Goal: Task Accomplishment & Management: Manage account settings

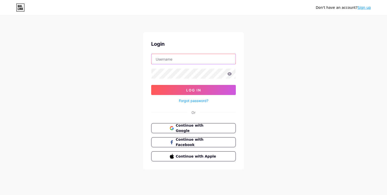
click at [197, 62] on input "text" at bounding box center [193, 59] width 84 height 10
type input "ramaf1931@gmail.com"
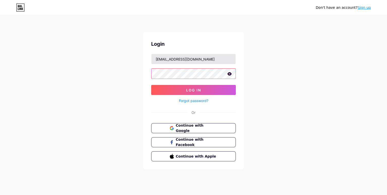
click at [151, 85] on button "Log In" at bounding box center [193, 90] width 85 height 10
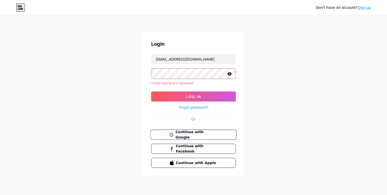
click at [202, 132] on span "Continue with Google" at bounding box center [196, 135] width 42 height 11
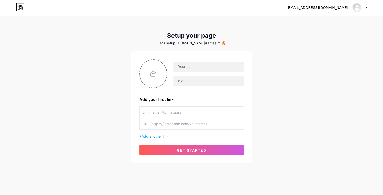
click at [319, 9] on div "ramaf1931@gmail.com" at bounding box center [317, 7] width 62 height 5
click at [366, 9] on div at bounding box center [359, 7] width 15 height 9
click at [339, 30] on li "Logout" at bounding box center [335, 34] width 62 height 14
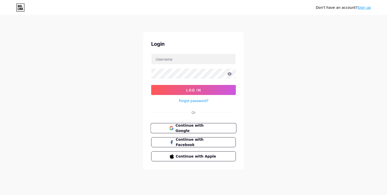
click at [198, 124] on button "Continue with Google" at bounding box center [193, 128] width 86 height 10
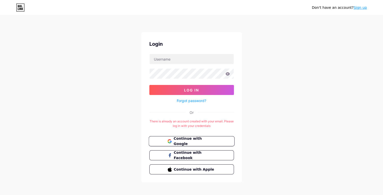
click at [200, 140] on span "Continue with Google" at bounding box center [194, 141] width 42 height 11
click at [363, 6] on link "Sign up" at bounding box center [359, 8] width 13 height 4
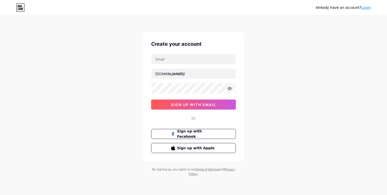
click at [366, 6] on link "Login" at bounding box center [366, 8] width 10 height 4
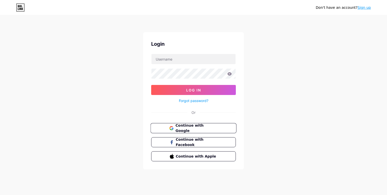
click at [194, 128] on span "Continue with Google" at bounding box center [196, 128] width 42 height 11
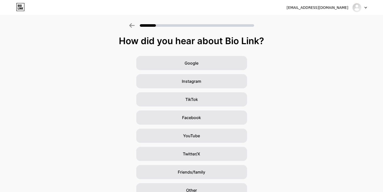
click at [364, 8] on div at bounding box center [359, 7] width 15 height 9
click at [348, 20] on li "Logout" at bounding box center [335, 21] width 62 height 14
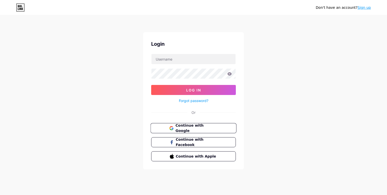
click at [204, 128] on span "Continue with Google" at bounding box center [196, 128] width 42 height 11
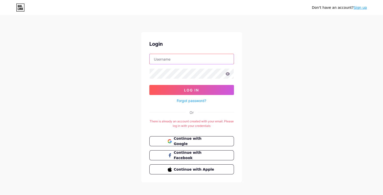
click at [194, 61] on input "text" at bounding box center [192, 59] width 84 height 10
type input "[EMAIL_ADDRESS][DOMAIN_NAME]"
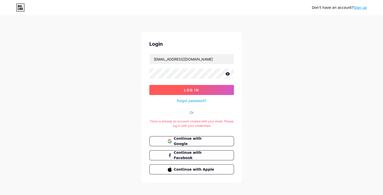
click at [203, 92] on button "Log In" at bounding box center [191, 90] width 85 height 10
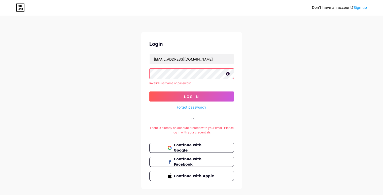
click at [227, 75] on icon at bounding box center [227, 73] width 4 height 3
click at [192, 93] on button "Log In" at bounding box center [191, 97] width 85 height 10
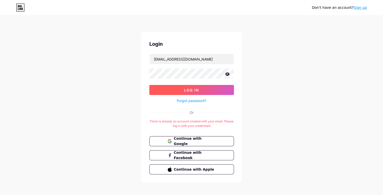
click at [179, 89] on button "Log In" at bounding box center [191, 90] width 85 height 10
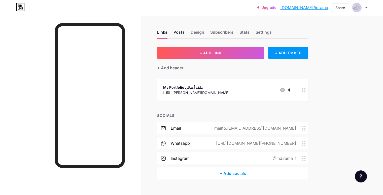
click at [185, 35] on div "Posts" at bounding box center [178, 33] width 11 height 9
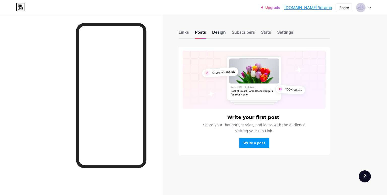
click at [220, 31] on div "Design" at bounding box center [219, 33] width 14 height 9
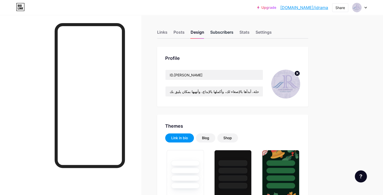
type input "#000000"
type input "#504949"
click at [263, 93] on input "أنا المصممة رامه👷🏻‍♀️ ، متخصصة في تحويل الأفكار الى واقع من خلال الإبداع في الت…" at bounding box center [213, 92] width 97 height 10
click at [263, 92] on input "أنا المصممة رامه👷🏻‍♀️ ، متخصصة في تحويل الأفكار الى واقع من خلال الإبداع في الت…" at bounding box center [213, 92] width 97 height 10
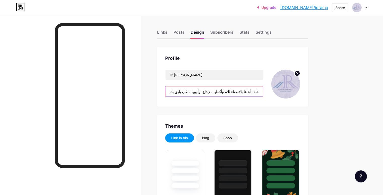
click at [263, 92] on input "أنا المصممة رامه👷🏻‍♀️ ، متخصصة في تحويل الأفكار الى واقع من خلال الإبداع في الت…" at bounding box center [213, 92] width 97 height 10
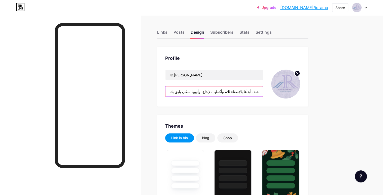
click at [263, 92] on input "أنا المصممة رامه👷🏻‍♀️ ، متخصصة في تحويل الأفكار الى واقع من خلال الإبداع في الت…" at bounding box center [213, 92] width 97 height 10
click at [276, 99] on div "Profile ID.[PERSON_NAME] أنا المصممة رامه👷🏻‍♀️ ، متخصصة في تحويل الأفكار الى وا…" at bounding box center [232, 77] width 151 height 60
click at [263, 94] on input "أنا المصممة رامه👷🏻‍♀️ ، متخصصة في تحويل الأفكار الى واقع من خلال الإبداع في الت…" at bounding box center [213, 92] width 97 height 10
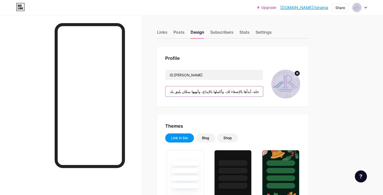
click at [263, 91] on input "أنا المصممة رامه👷🏻‍♀️ ، متخصصة في تحويل الأفكار الى واقع من خلال الإبداع في الت…" at bounding box center [213, 92] width 97 height 10
paste input ""أنا م.رامه مهندسة التصميم الداخلي، أؤمن أن كل مساحة تحمل قصة بانتظار من يرويها…"
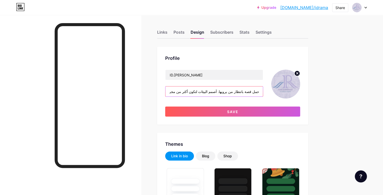
click at [263, 92] on input ""أنا م.رامه مهندسة التصميم الداخلي، أؤمن أن كل مساحة تحمل قصة بانتظار من يرويها…" at bounding box center [213, 92] width 97 height 10
click at [263, 90] on input ""أنا رامه مهندسة التصميم الداخلي، أؤمن أن كل مساحة تحمل قصة بانتظار من يرويها. …" at bounding box center [213, 92] width 97 height 10
click at [189, 91] on input ""أنا رامه مهندسة التصميم الداخلي، أؤمن أن كل مساحة تحمل قصة بانتظار من يرويها. …" at bounding box center [213, 92] width 97 height 10
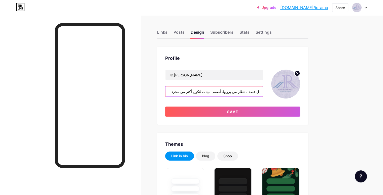
click at [190, 91] on input ""أنا رامه مهندسة التصميم الداخلي، أؤمن أن كل مساحة تحمل قصة بانتظار من يرويها. …" at bounding box center [213, 92] width 97 height 10
click at [191, 92] on input ""أنا رامه مهندسة التصميم الداخلي، أؤمن أن كل مساحة تحمل قصة بانتظار من يرويها. …" at bounding box center [213, 92] width 97 height 10
click at [190, 92] on input ""أنا رامه مهندسة التصميم الداخلي، أؤمن أن كل مساحة تحمل قصة بانتظار من يرويها. …" at bounding box center [213, 92] width 97 height 10
click at [263, 92] on input ""أنا رامه مهندسة التصميم الداخلي، أؤمن أن كل مساحة تحمل قصة بانتظار من يرويها. …" at bounding box center [213, 92] width 97 height 10
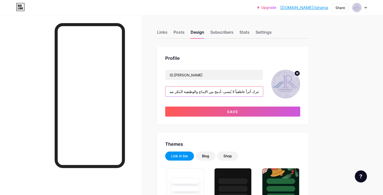
scroll to position [0, 140]
click at [263, 92] on input ""أنا رامه مهندسة التصميم الداخلي، أؤمن أن كل مساحة تحمل قصة بانتظار من يرويها. …" at bounding box center [213, 92] width 97 height 10
click at [231, 91] on input ""أنا رامه مهندسة التصميم الداخلي، أؤمن أن كل مساحة تحمل قصة بانتظار من يرويها. …" at bounding box center [213, 92] width 97 height 10
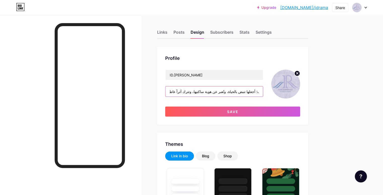
click at [232, 91] on input ""أنا رامه مهندسة التصميم الداخلي، أؤمن أن كل مساحة تحمل قصة بانتظار من يرويها. …" at bounding box center [213, 92] width 97 height 10
drag, startPoint x: 234, startPoint y: 91, endPoint x: 260, endPoint y: 93, distance: 26.6
click at [260, 93] on input ""أنا رامه مهندسة التصميم الداخلي، أؤمن أن كل مساحة تحمل قصة بانتظار من يرويها. …" at bounding box center [213, 92] width 97 height 10
click at [236, 91] on input ""أنا رامه مهندسة التصميم الداخلي، أؤمن أن كل مساحة تحمل قصة بانتظار من يرويها. …" at bounding box center [213, 92] width 97 height 10
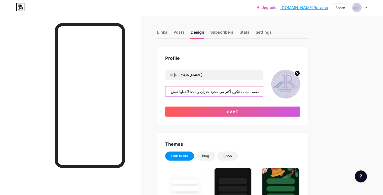
drag, startPoint x: 236, startPoint y: 92, endPoint x: 208, endPoint y: 94, distance: 27.7
click at [208, 94] on input ""أنا رامه مهندسة التصميم الداخلي، أؤمن أن كل مساحة تحمل قصة بانتظار من يرويها. …" at bounding box center [213, 92] width 97 height 10
click at [190, 92] on input ""أنا رامه مهندسة التصميم الداخلي، أؤمن أن كل مساحة تحمل قصة بانتظار من يرويها. …" at bounding box center [213, 92] width 97 height 10
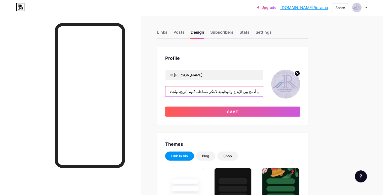
click at [263, 92] on input ""أنا رامه مهندسة التصميم الداخلي، أؤمن أن كل مساحة تحمل قصة بانتظار من يرويها. …" at bounding box center [213, 92] width 97 height 10
click at [263, 91] on input ""أنا رامه مهندسة التصميم الداخلي، أؤمن أن كل مساحة تحمل قصة بانتظار من يرويها. …" at bounding box center [213, 92] width 97 height 10
click at [263, 92] on input ""أنا رامه مهندسة التصميم الداخلي، أؤمن أن كل مساحة تحمل قصة بانتظار من يرويها. …" at bounding box center [213, 92] width 97 height 10
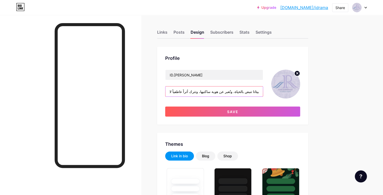
scroll to position [0, 145]
click at [221, 91] on input ""أنا رامه مهندسة التصميم الداخلي، أؤمن أن كل مساحة تحمل قصة بانتظار من يرويها. …" at bounding box center [213, 92] width 97 height 10
click at [221, 92] on input ""أنا رامه مهندسة التصميم الداخلي، أؤمن أن كل مساحة تحمل قصة بانتظار من يرويها. …" at bounding box center [213, 92] width 97 height 10
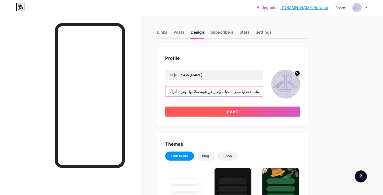
type input ""أنا رامه مهندسة التصميم الداخلي، أؤمن أن كل مساحة تحمل قصة بانتظار من يرويها. …"
click at [224, 110] on button "Save" at bounding box center [232, 112] width 135 height 10
type input "#000000"
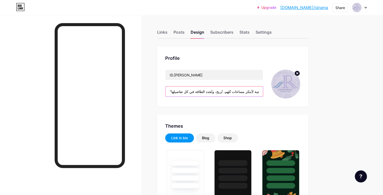
click at [191, 90] on input ""أنا رامه مهندسة التصميم الداخلي، أؤمن أن كل مساحة تحمل قصة بانتظار من يرويها. …" at bounding box center [213, 92] width 97 height 10
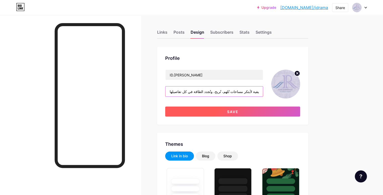
type input "أنا رامه مهندسة التصميم الداخلي، أؤمن أن كل مساحة تحمل قصة بانتظار من يرويها. أ…"
click at [212, 112] on button "Save" at bounding box center [232, 112] width 135 height 10
type input "#000000"
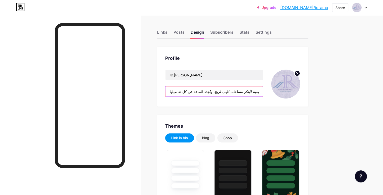
click at [263, 91] on input "أنا رامه مهندسة التصميم الداخلي، أؤمن أن كل مساحة تحمل قصة بانتظار من يرويها. أ…" at bounding box center [213, 92] width 97 height 10
click at [201, 91] on input "أنا رامه مهندسة التصميم الداخلي، أؤمن أن كل مساحة تحمل قصة بانتظار من يرويها. أ…" at bounding box center [213, 92] width 97 height 10
click at [190, 91] on input "أنا رامه مهندسة التصميم الداخلي، أؤمن أن كل مساحة تحمل قصة بانتظار من يرويها. أ…" at bounding box center [213, 92] width 97 height 10
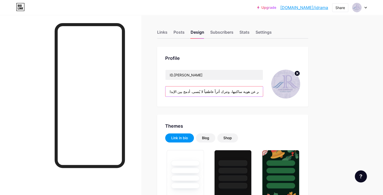
scroll to position [0, 76]
click at [244, 91] on input "أنا رامه مهندسة التصميم الداخلي، أؤمن أن كل مساحة تحمل قصة بانتظار من يرويها. أ…" at bounding box center [213, 92] width 97 height 10
drag, startPoint x: 243, startPoint y: 91, endPoint x: 210, endPoint y: 91, distance: 32.7
click at [210, 91] on input "أنا رامه مهندسة التصميم الداخلي، أؤمن أن كل مساحة تحمل قصة بانتظار من يرويها. أ…" at bounding box center [213, 92] width 97 height 10
click at [212, 92] on input "أنا رامه مهندسة التصميم الداخلي، أؤمن أن كل مساحة تحمل قصة بانتظار من يرويها. أ…" at bounding box center [213, 92] width 97 height 10
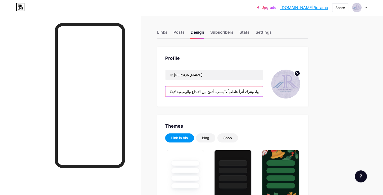
drag, startPoint x: 212, startPoint y: 92, endPoint x: 243, endPoint y: 93, distance: 31.7
click at [243, 93] on input "أنا رامه مهندسة التصميم الداخلي، أؤمن أن كل مساحة تحمل قصة بانتظار من يرويها. أ…" at bounding box center [213, 92] width 97 height 10
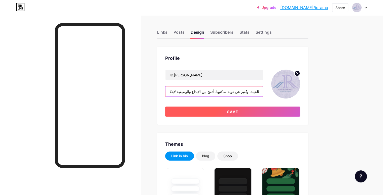
type input "أنا رامه مهندسة التصميم الداخلي، أؤمن أن كل مساحة تحمل قصة بانتظار من يرويها. أ…"
click at [242, 113] on button "Save" at bounding box center [232, 112] width 135 height 10
type input "#000000"
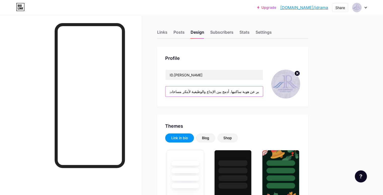
scroll to position [0, 68]
drag, startPoint x: 191, startPoint y: 91, endPoint x: 277, endPoint y: 93, distance: 85.9
click at [263, 93] on input "أنا رامه مهندسة التصميم الداخلي، أؤمن أن كل مساحة تحمل قصة بانتظار من يرويها. أ…" at bounding box center [213, 92] width 97 height 10
click at [263, 92] on input "أنا رامه مهندسة التصميم الداخلي، أؤمن أن كل مساحة تحمل قصة بانتظار من يرويها. أ…" at bounding box center [213, 92] width 97 height 10
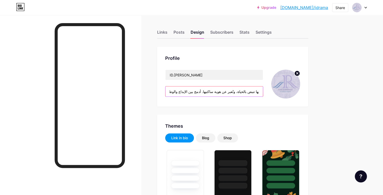
scroll to position [0, 76]
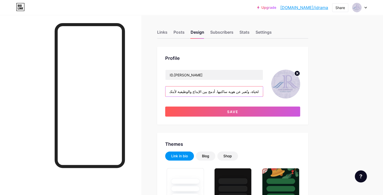
click at [263, 93] on input "أصأنا رامه مهندسة التصميم الداخلي، أؤمن أن كل مساحة تحمل قصة بانتظار من يرويها.…" at bounding box center [213, 92] width 97 height 10
drag, startPoint x: 277, startPoint y: 92, endPoint x: 188, endPoint y: 91, distance: 88.9
click at [188, 91] on input "أصأنا رامه مهندسة التصميم الداخلي، أؤمن أن كل مساحة تحمل قصة بانتظار من يرويها.…" at bounding box center [213, 92] width 97 height 10
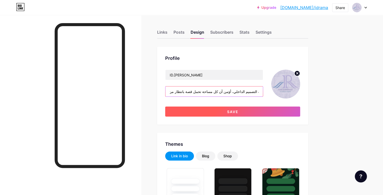
type input "أصأنا رامه مهندسة التصميم الداخلي، أؤمن أن كل مساحة تحمل قصة بانتظار من يرويها."
click at [223, 110] on button "Save" at bounding box center [232, 112] width 135 height 10
type input "#000000"
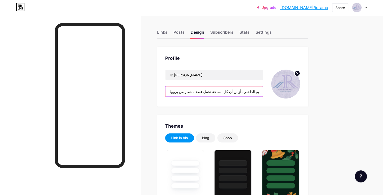
click at [263, 92] on input "أصأنا رامه مهندسة التصميم الداخلي، أؤمن أن كل مساحة تحمل قصة بانتظار من يرويها." at bounding box center [213, 92] width 97 height 10
drag, startPoint x: 275, startPoint y: 91, endPoint x: 279, endPoint y: 92, distance: 3.6
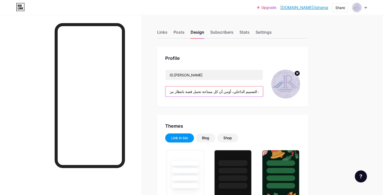
click at [263, 92] on input "أصأنا رامه مهندسة التصميم الداخلي، أؤمن أن كل مساحة تحمل قصة بانتظار من يرويها." at bounding box center [213, 92] width 97 height 10
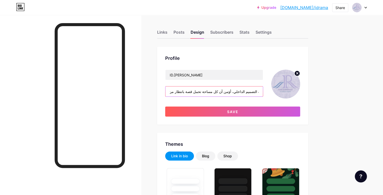
scroll to position [0, 0]
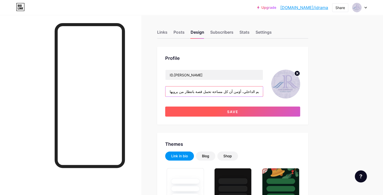
type input "أنا رامه مهندسة التصميم الداخلي، أؤمن أن كل مساحة تحمل قصة بانتظار من يرويها."
click at [279, 110] on button "Save" at bounding box center [232, 112] width 135 height 10
type input "#000000"
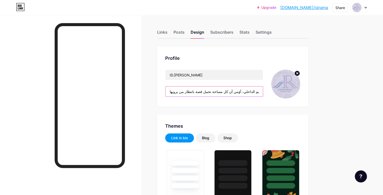
click at [196, 93] on input "أنا رامه مهندسة التصميم الداخلي، أؤمن أن كل مساحة تحمل قصة بانتظار من يرويها." at bounding box center [213, 92] width 97 height 10
drag, startPoint x: 195, startPoint y: 93, endPoint x: 178, endPoint y: 93, distance: 16.6
click at [263, 92] on input "أنا رامه مهندسة التصميم الداخلي، أؤمن أن كل مساحة تحمل قصة بانتظار من يرويها." at bounding box center [213, 92] width 97 height 10
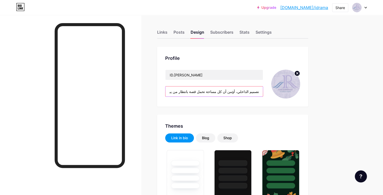
click at [263, 92] on input "أنا رامه مهندسة التصميم الداخلي، أؤمن أن كل مساحة تحمل قصة بانتظار من يرويها." at bounding box center [213, 92] width 97 height 10
click at [263, 93] on input "أنا رامه مهندسة التصميم الداخلي، أؤمن أن كل مساحة تحمل قصة بانتظار من يرويها." at bounding box center [213, 92] width 97 height 10
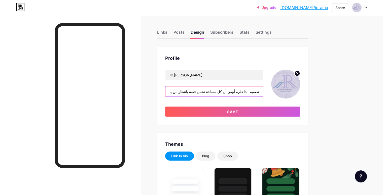
scroll to position [0, 5]
click at [263, 92] on input "أنا رامه مهندسة التصميم الداخلي، أؤمن أن كل مساحة تحمل قصة بانتظار من يرويها" at bounding box center [213, 92] width 97 height 10
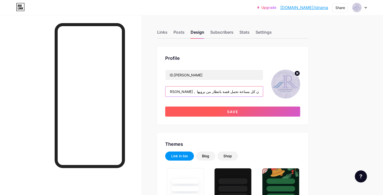
type input "[PERSON_NAME] , مهندسة التصميم الداخلي، أؤمن أن كل مساحة تحمل قصة بانتظار من ير…"
click at [269, 111] on button "Save" at bounding box center [232, 112] width 135 height 10
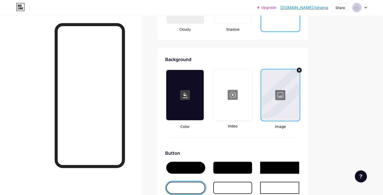
scroll to position [655, 0]
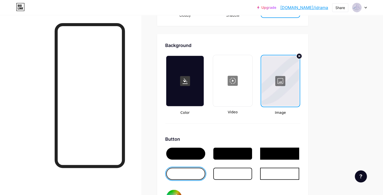
click at [299, 82] on div at bounding box center [281, 81] width 38 height 50
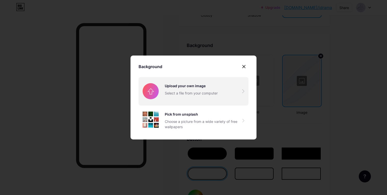
click at [193, 89] on input "file" at bounding box center [193, 91] width 110 height 28
click at [174, 95] on input "file" at bounding box center [193, 91] width 110 height 28
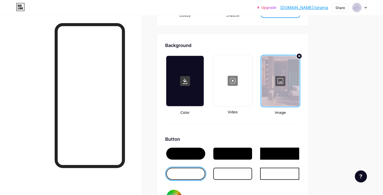
drag, startPoint x: 303, startPoint y: 76, endPoint x: 319, endPoint y: 79, distance: 16.5
click at [299, 79] on div at bounding box center [281, 81] width 38 height 50
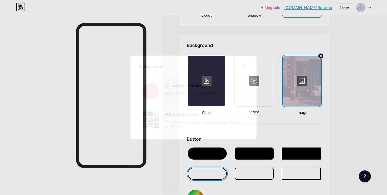
click at [164, 94] on input "file" at bounding box center [193, 91] width 110 height 28
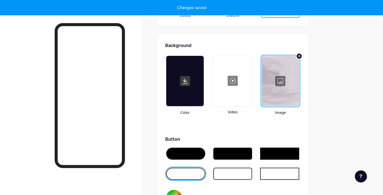
type input "#000000"
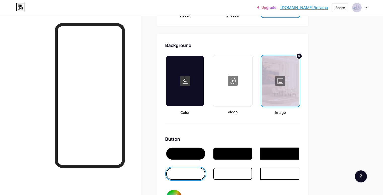
scroll to position [673, 0]
type input "[PERSON_NAME] , مهندسة التصميم الداخلي، أؤمن أن كل مساحة تحمل قصة بانتظار من ير…"
drag, startPoint x: 295, startPoint y: 83, endPoint x: 303, endPoint y: 84, distance: 8.2
drag, startPoint x: 303, startPoint y: 84, endPoint x: 303, endPoint y: 78, distance: 6.3
click at [299, 78] on div at bounding box center [281, 81] width 38 height 50
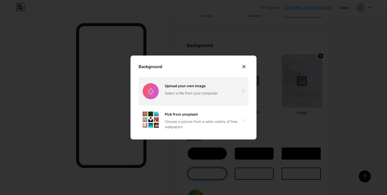
click at [194, 96] on input "file" at bounding box center [193, 91] width 110 height 28
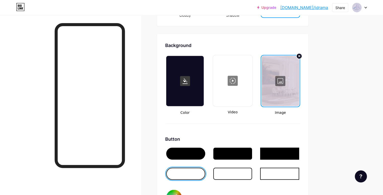
click at [298, 78] on div at bounding box center [281, 81] width 38 height 50
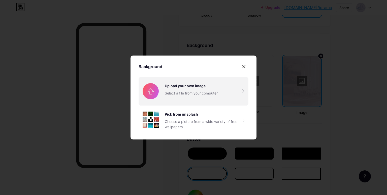
click at [207, 93] on input "file" at bounding box center [193, 91] width 110 height 28
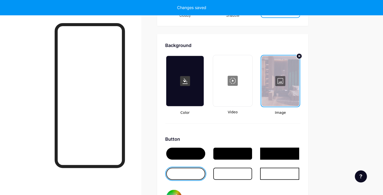
type input "#000000"
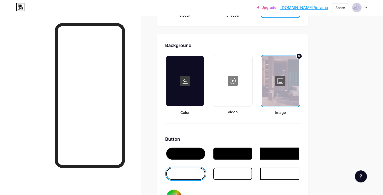
drag, startPoint x: 300, startPoint y: 87, endPoint x: 309, endPoint y: 93, distance: 11.0
click at [299, 93] on div at bounding box center [281, 81] width 38 height 50
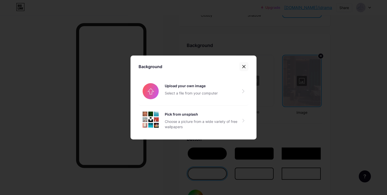
click at [244, 67] on icon at bounding box center [244, 67] width 4 height 4
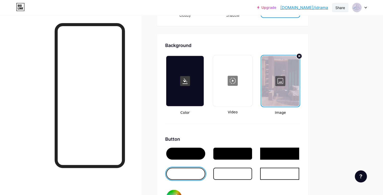
click at [340, 9] on div "Share" at bounding box center [340, 7] width 10 height 5
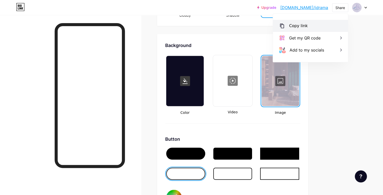
click at [312, 24] on div "Copy link" at bounding box center [310, 26] width 75 height 12
